Goal: Task Accomplishment & Management: Use online tool/utility

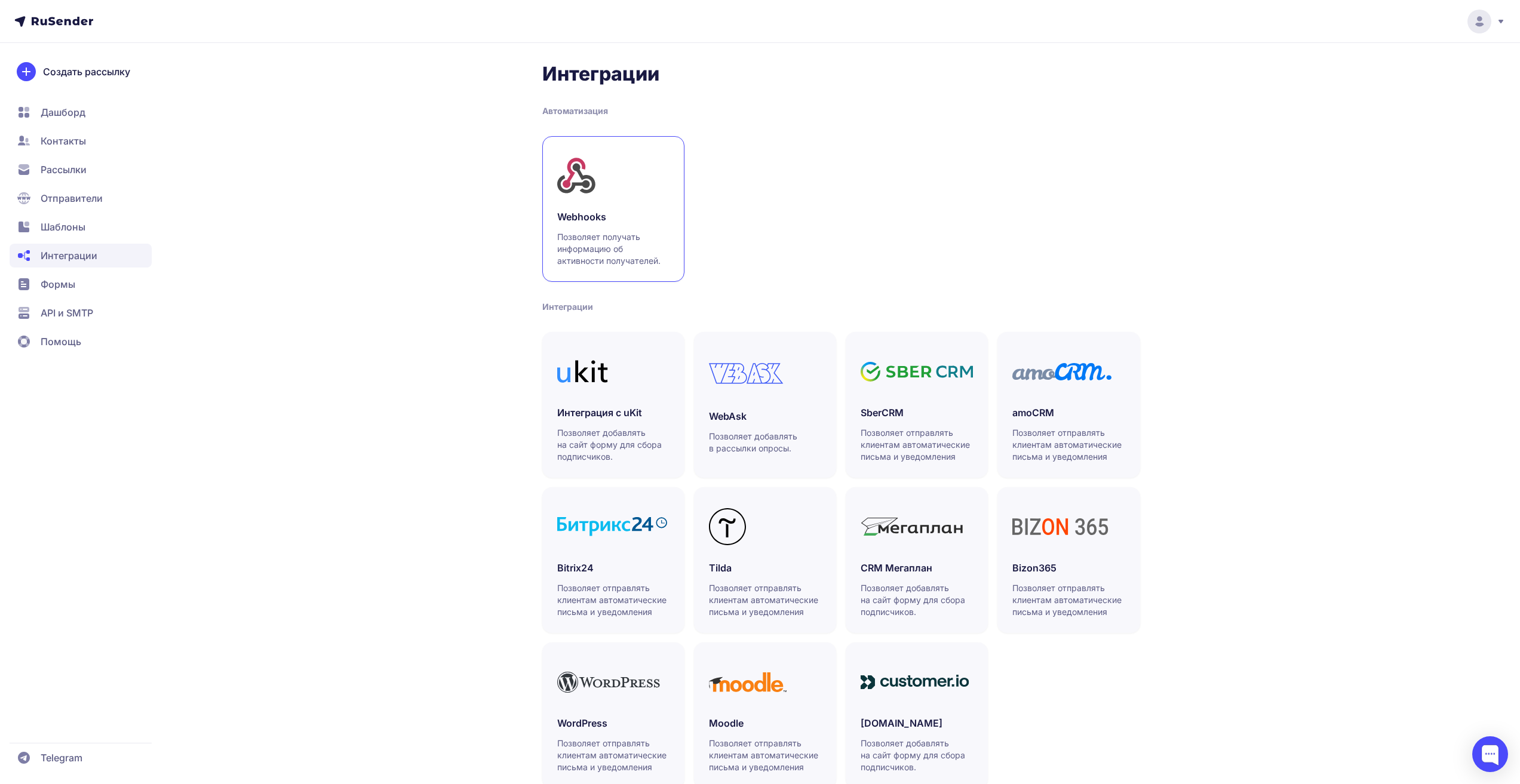
click at [616, 201] on link "Webhooks Позволяет получать информацию об активности получателей." at bounding box center [613, 209] width 142 height 146
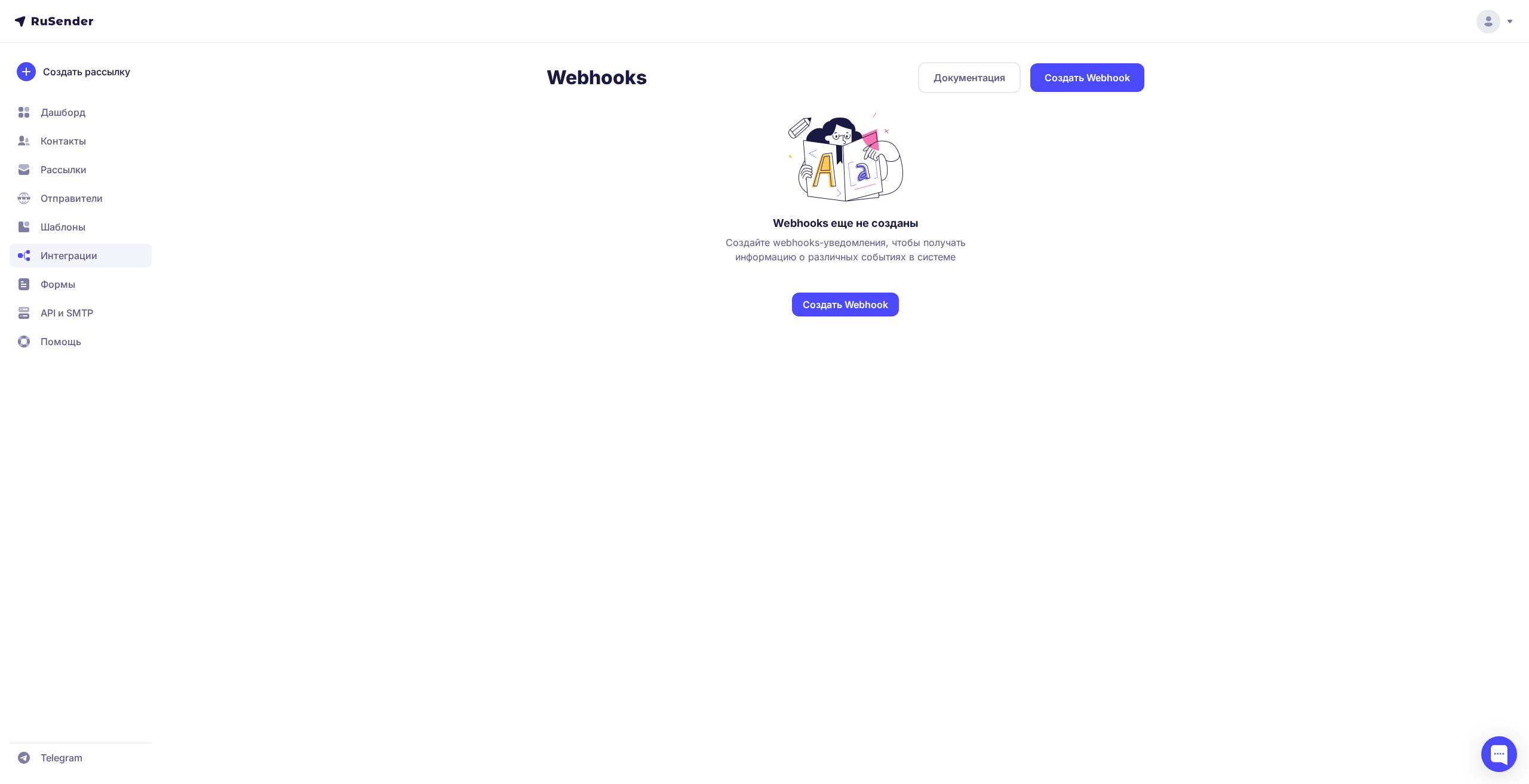
click at [853, 311] on link "Создать Webhook" at bounding box center [845, 304] width 107 height 24
